Goal: Navigation & Orientation: Go to known website

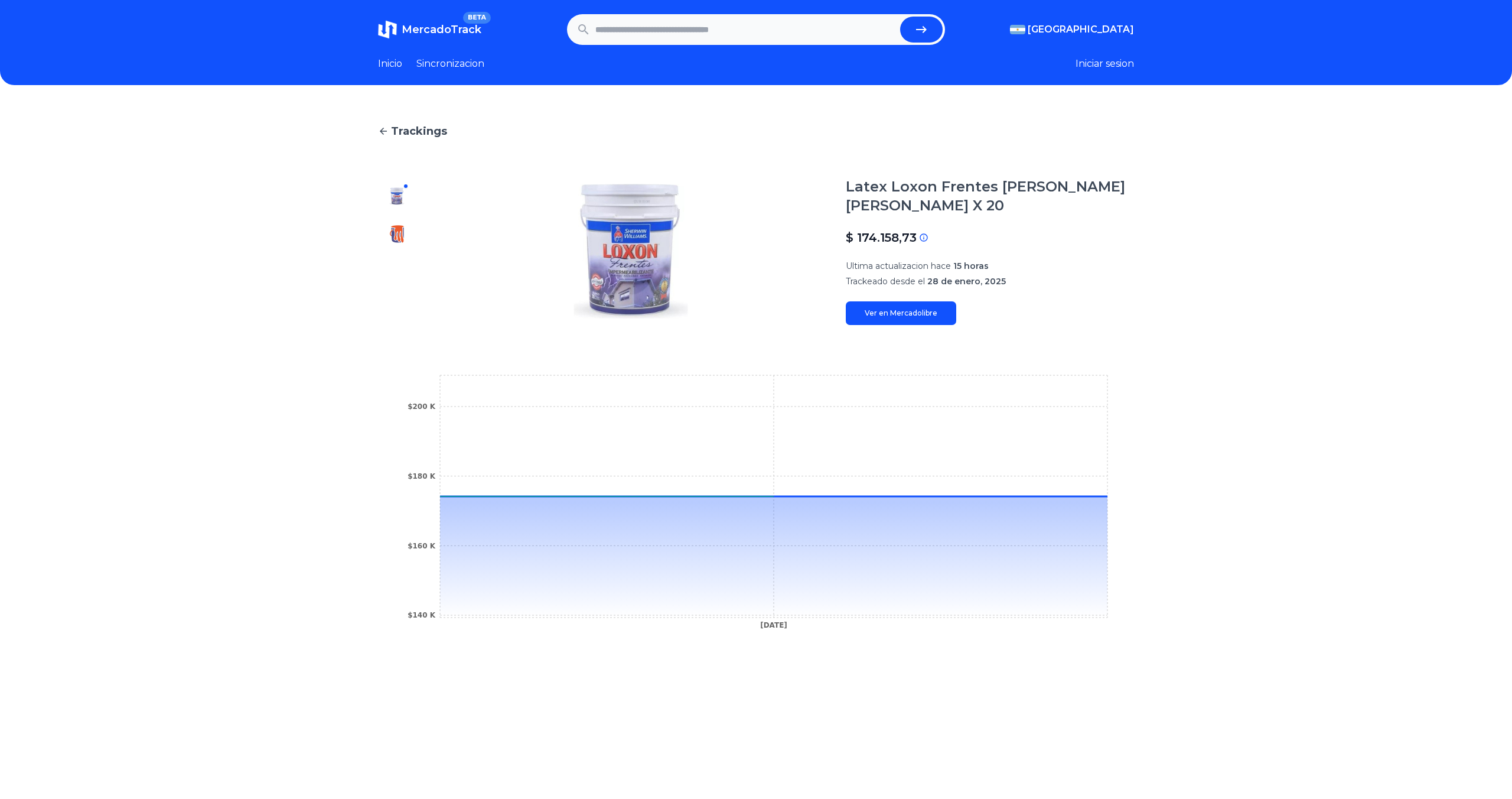
click at [441, 28] on span "MercadoTrack" at bounding box center [441, 29] width 79 height 13
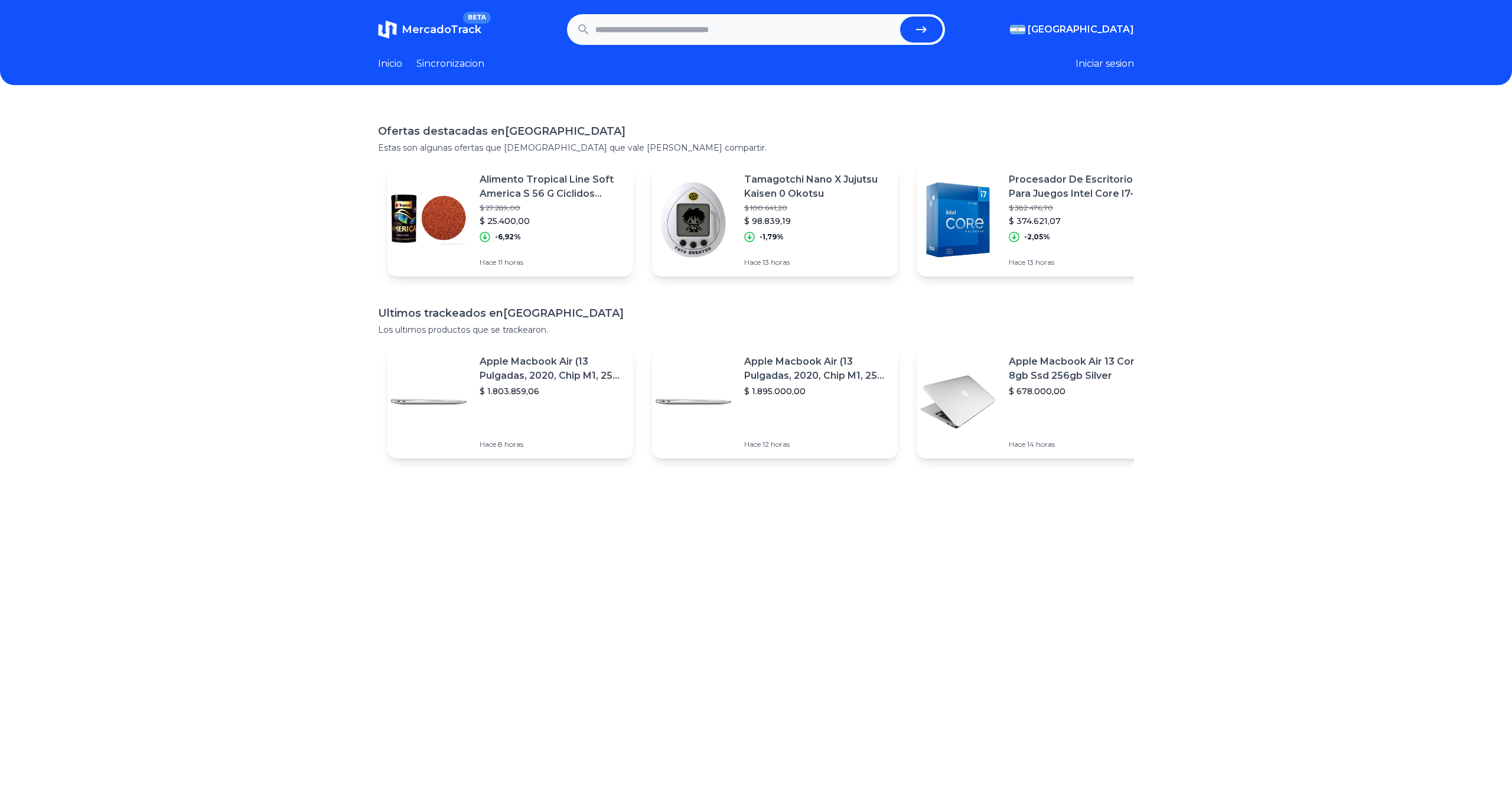
click at [443, 27] on span "MercadoTrack" at bounding box center [441, 29] width 79 height 13
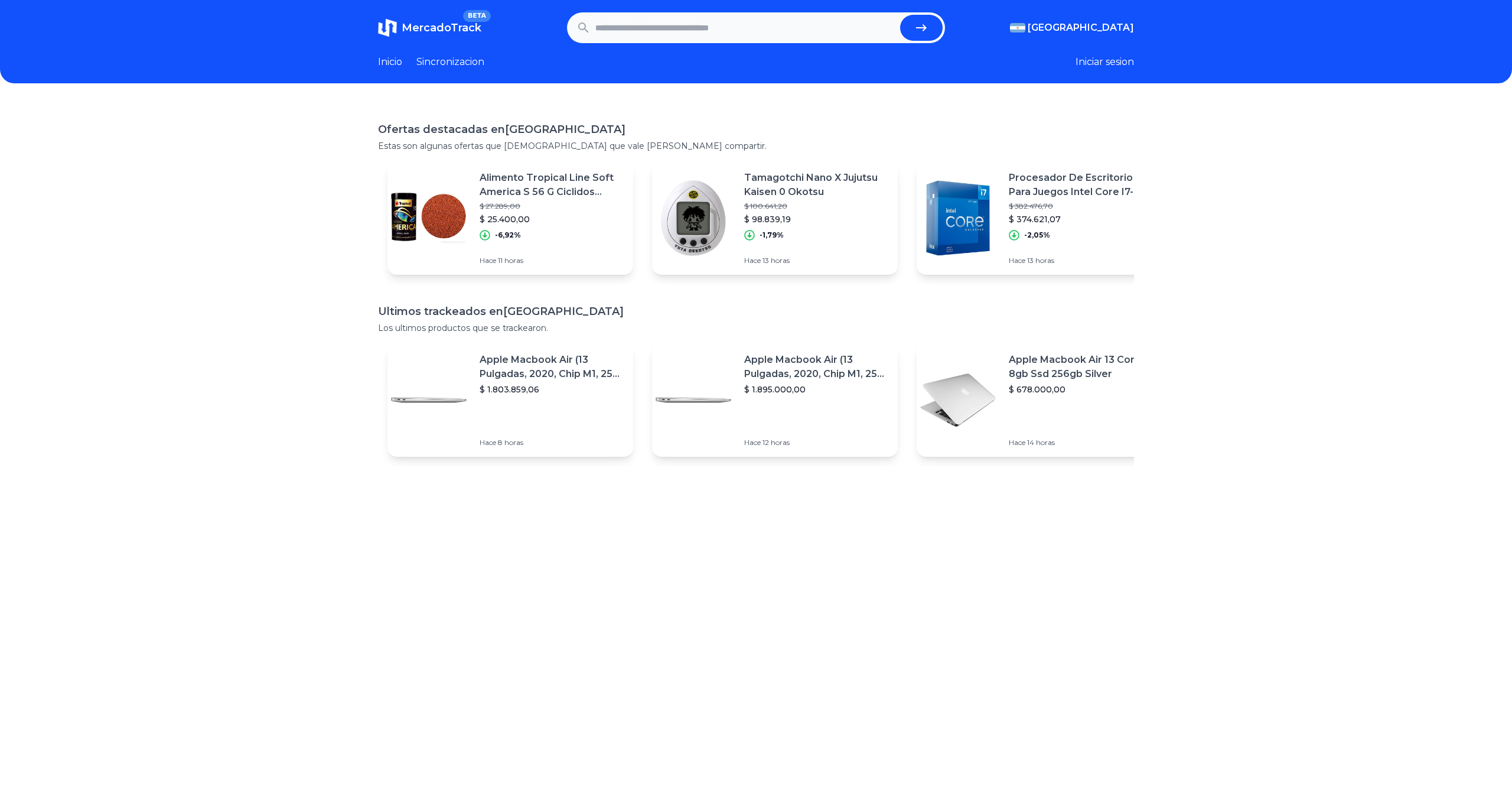
scroll to position [2, 0]
click at [1111, 62] on button "Iniciar sesion" at bounding box center [1105, 61] width 58 height 14
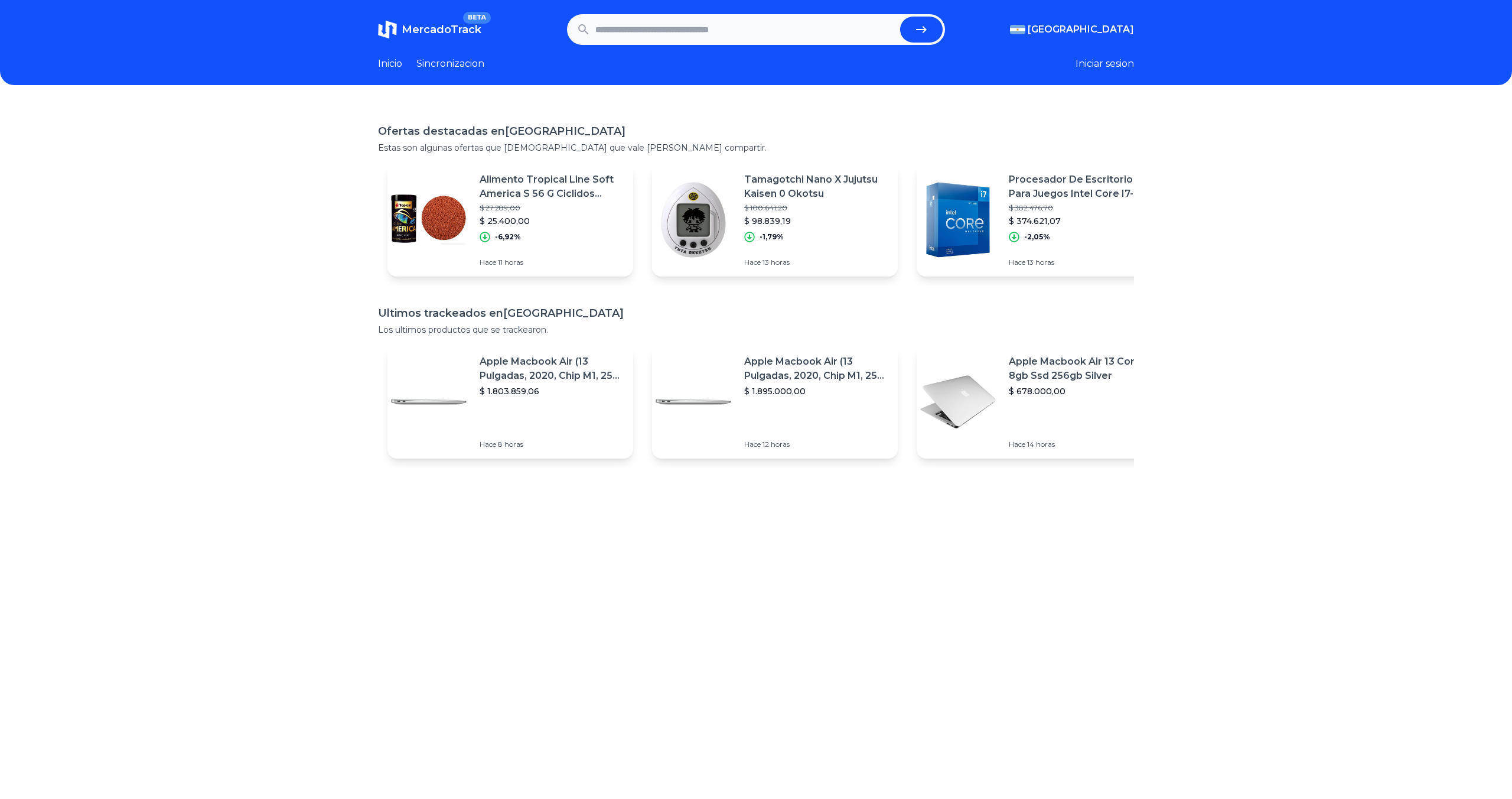
scroll to position [2, 0]
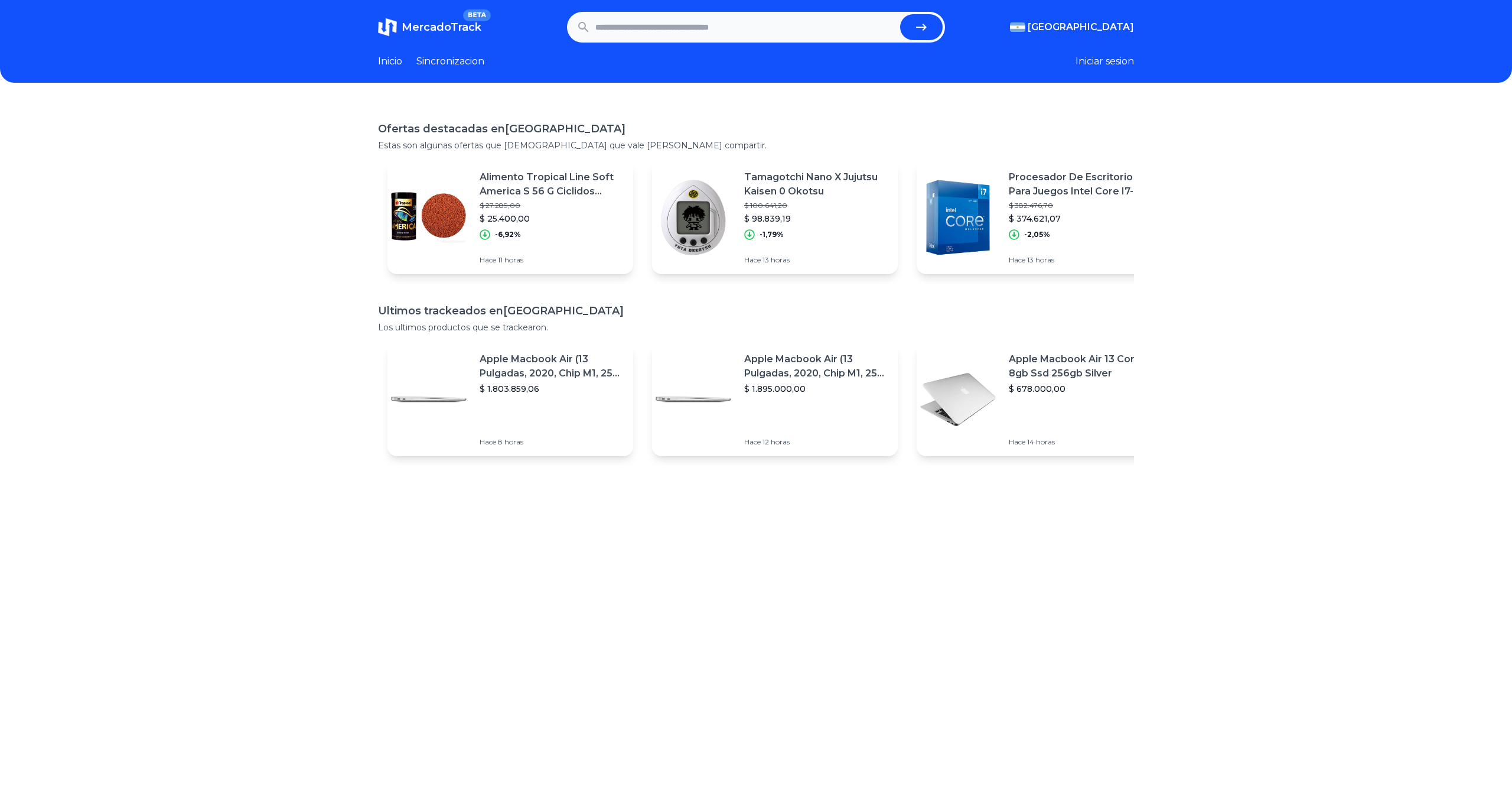
click at [391, 63] on link "Inicio" at bounding box center [390, 61] width 24 height 14
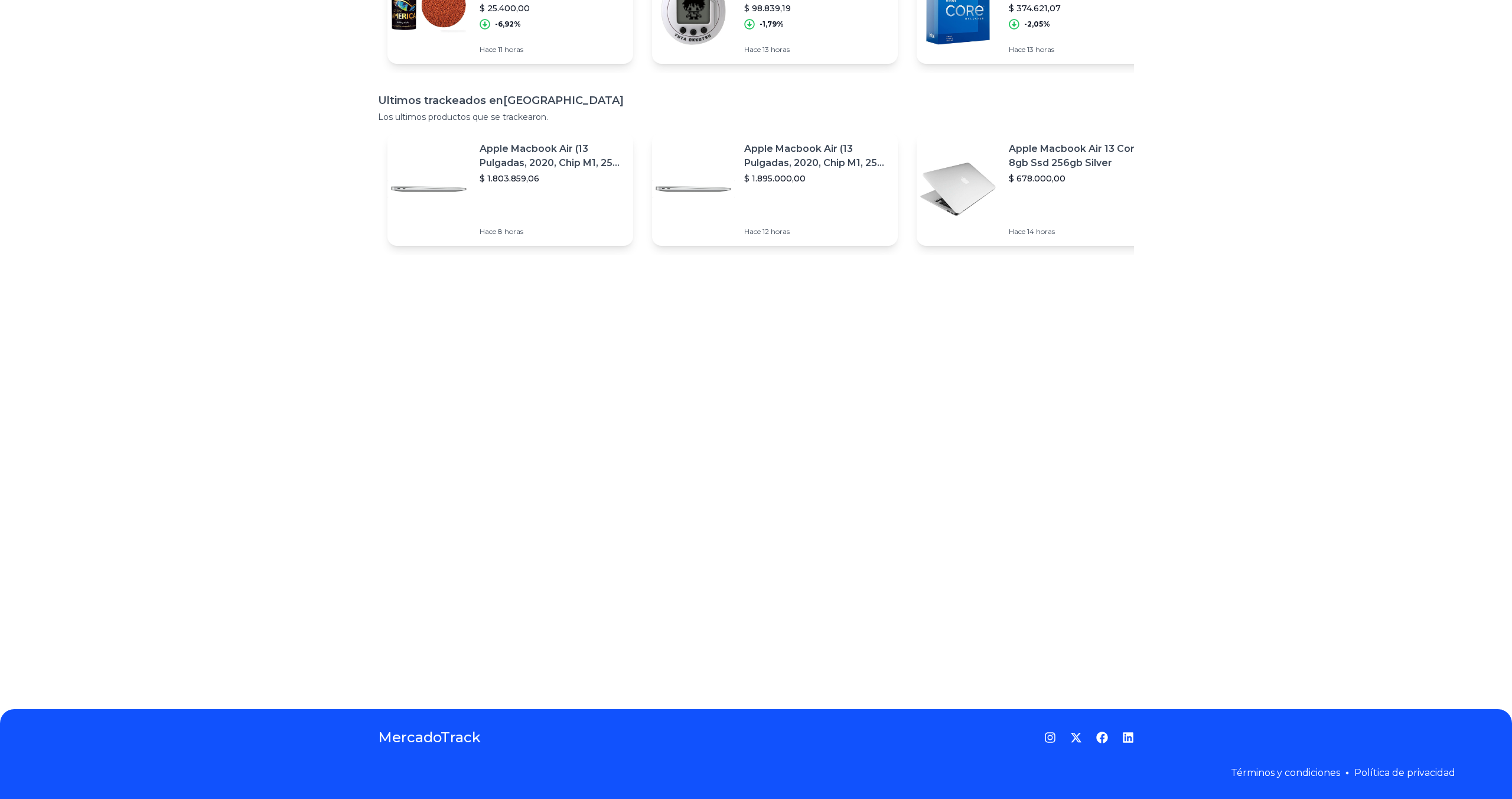
scroll to position [0, 0]
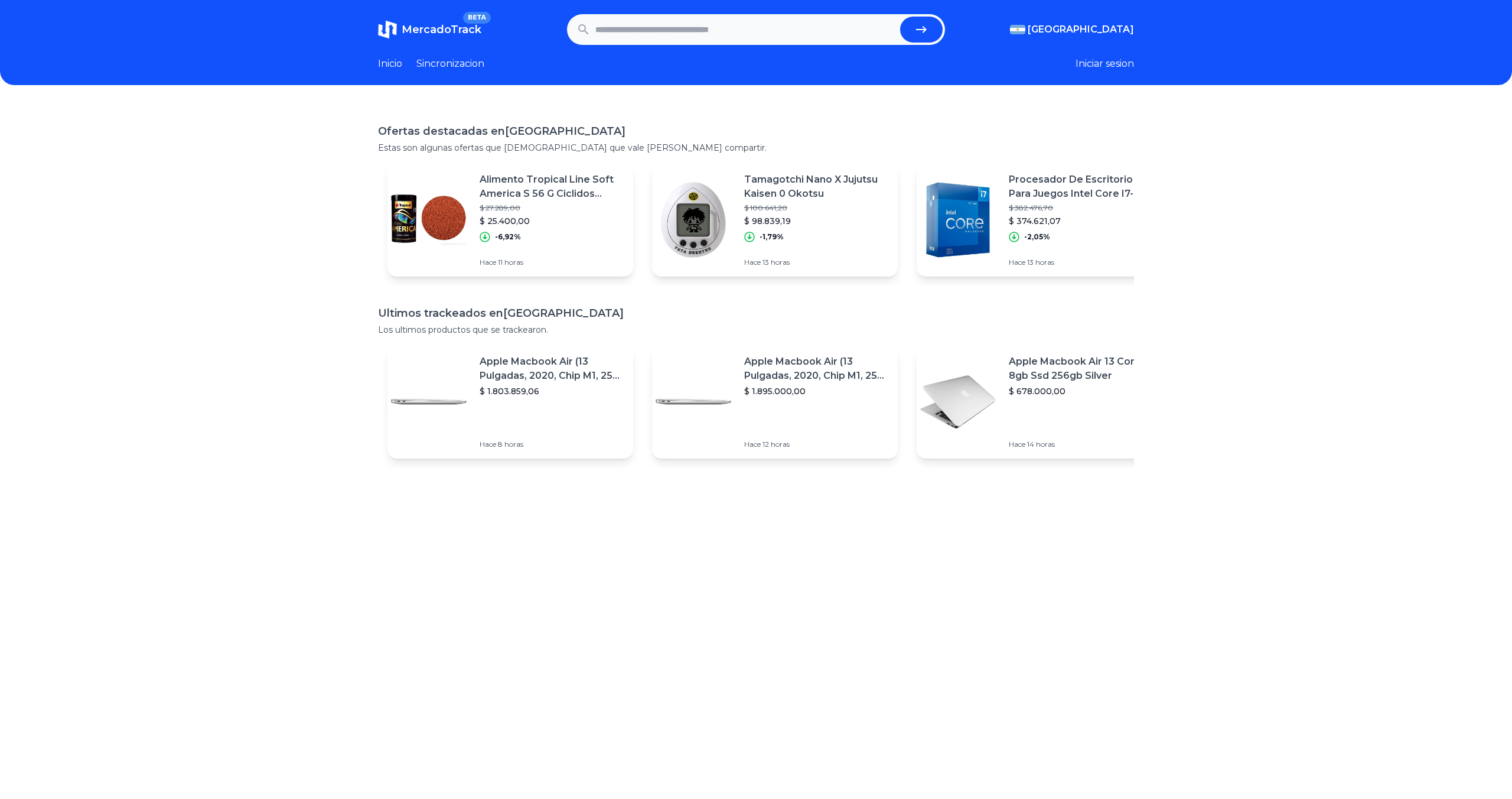
click at [1112, 61] on button "Iniciar sesion" at bounding box center [1105, 64] width 58 height 14
